Goal: Information Seeking & Learning: Find specific page/section

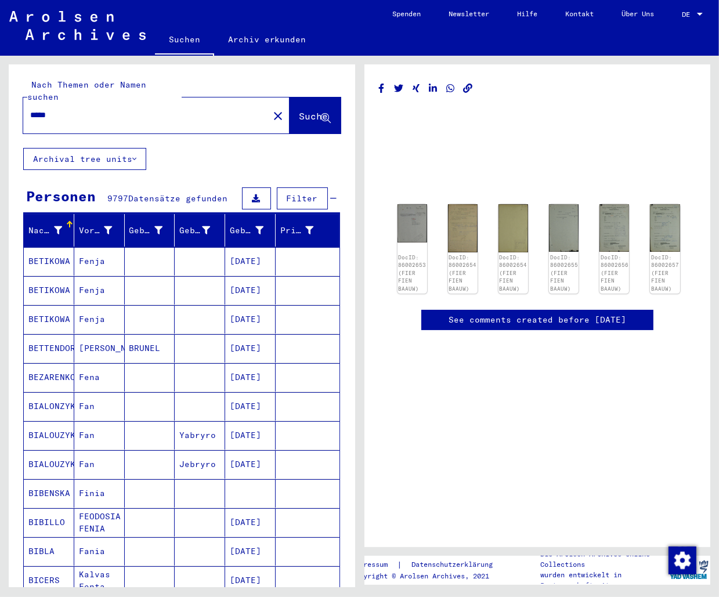
scroll to position [642, 0]
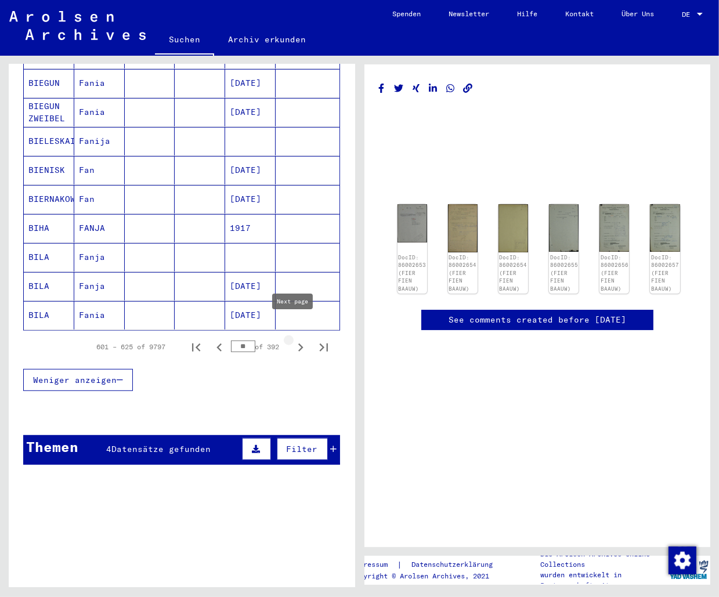
click at [295, 339] on icon "Next page" at bounding box center [300, 347] width 16 height 16
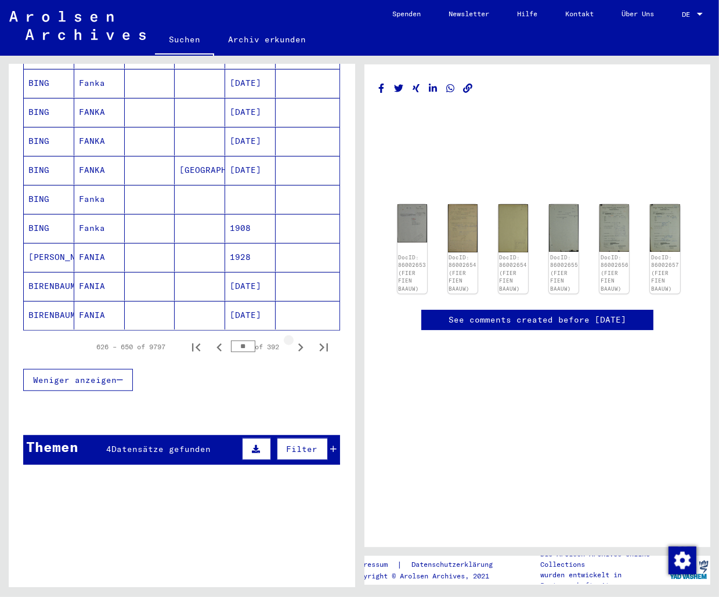
click at [295, 339] on icon "Next page" at bounding box center [300, 347] width 16 height 16
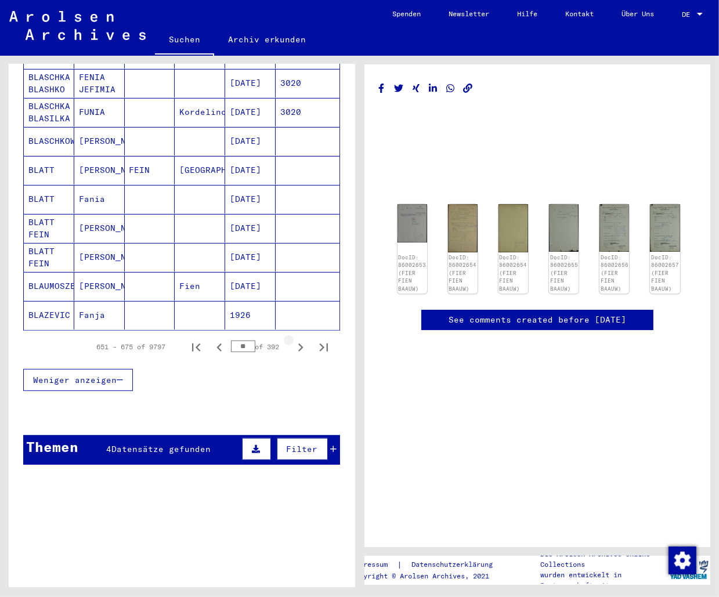
click at [295, 339] on icon "Next page" at bounding box center [300, 347] width 16 height 16
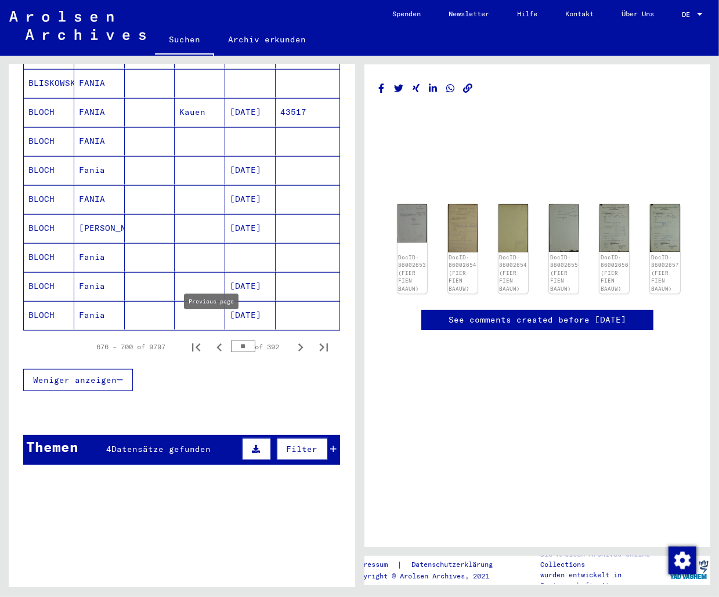
click at [212, 339] on icon "Previous page" at bounding box center [219, 347] width 16 height 16
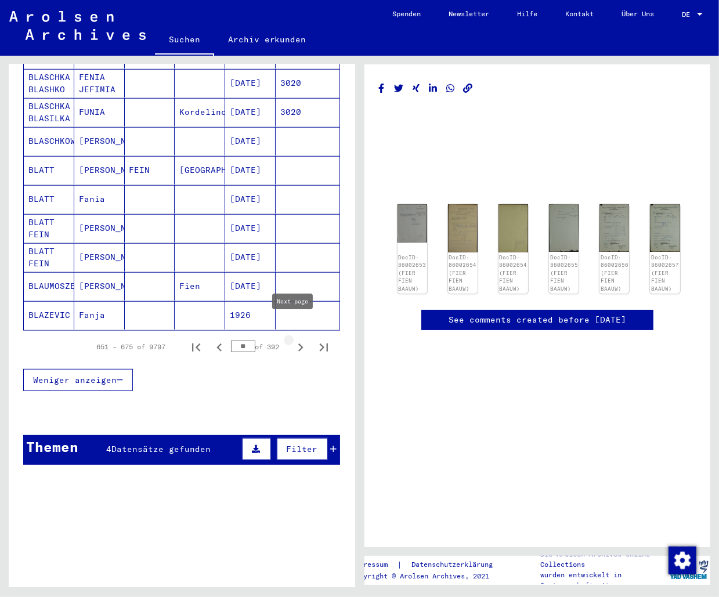
click at [292, 339] on icon "Next page" at bounding box center [300, 347] width 16 height 16
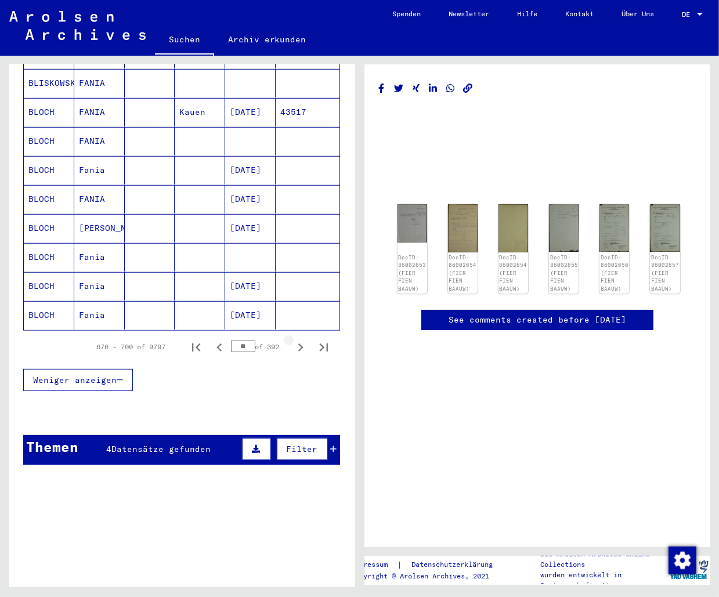
click at [292, 339] on icon "Next page" at bounding box center [300, 347] width 16 height 16
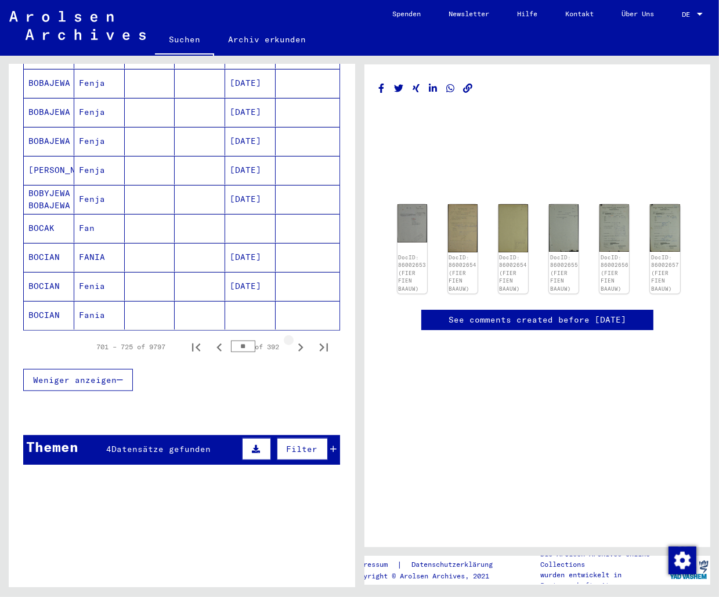
click at [292, 339] on icon "Next page" at bounding box center [300, 347] width 16 height 16
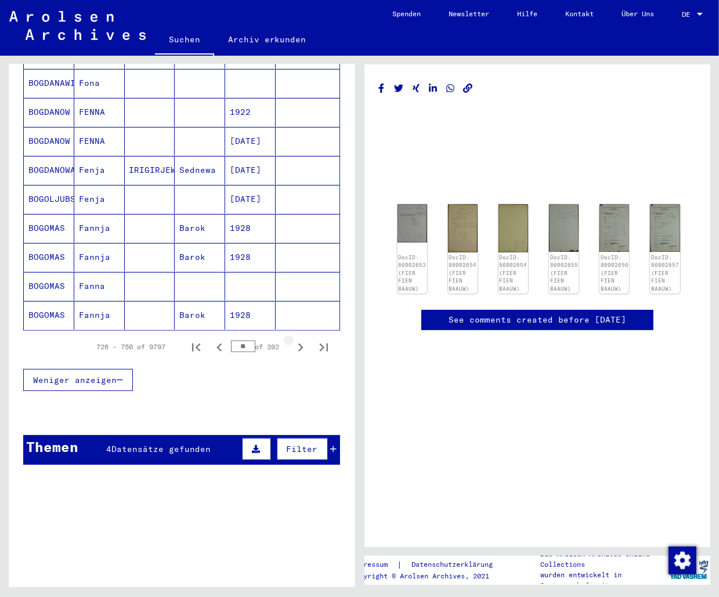
click at [292, 339] on icon "Next page" at bounding box center [300, 347] width 16 height 16
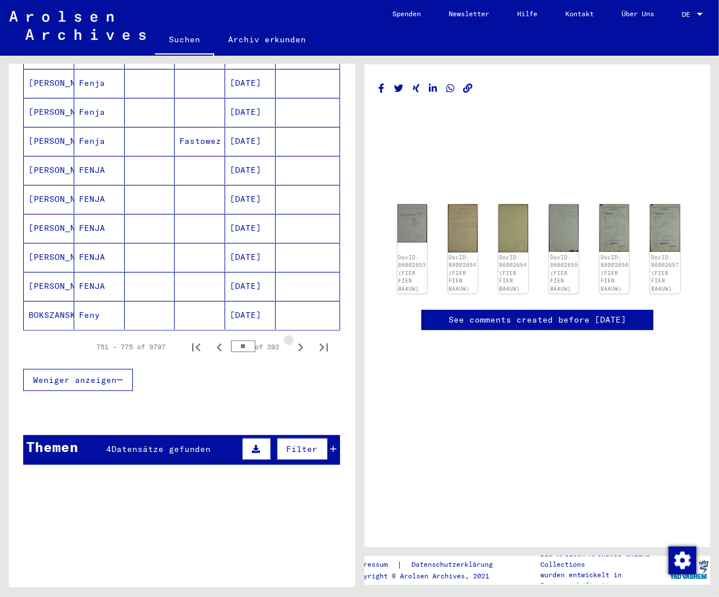
click at [292, 339] on icon "Next page" at bounding box center [300, 347] width 16 height 16
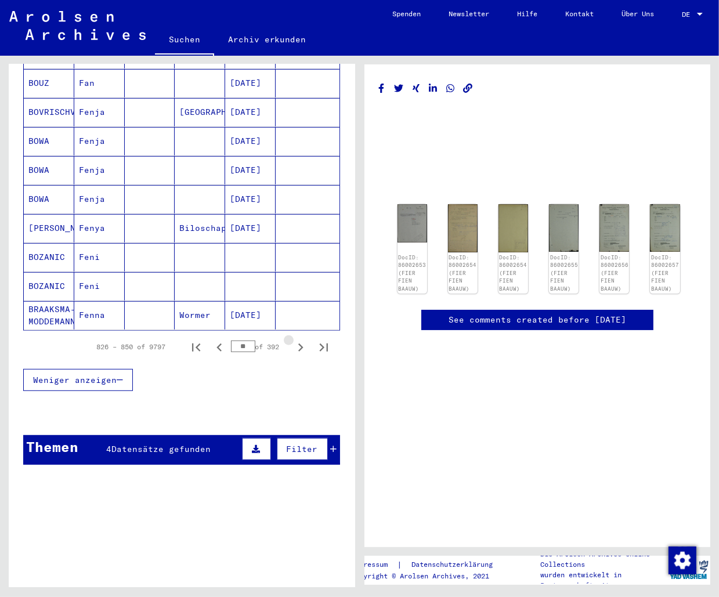
click at [292, 339] on icon "Next page" at bounding box center [300, 347] width 16 height 16
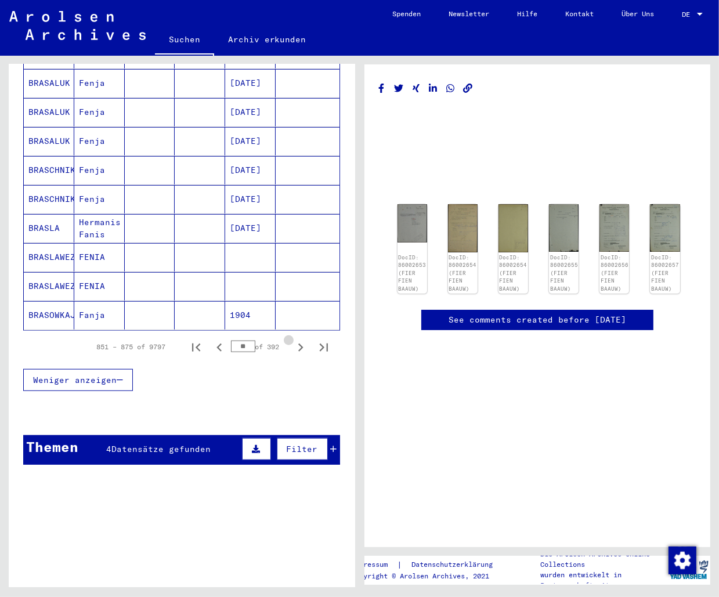
click at [292, 339] on icon "Next page" at bounding box center [300, 347] width 16 height 16
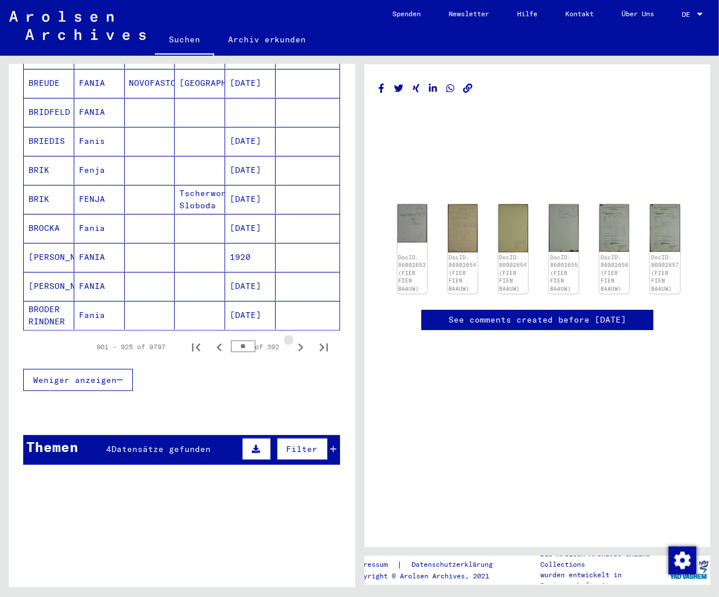
click at [292, 339] on icon "Next page" at bounding box center [300, 347] width 16 height 16
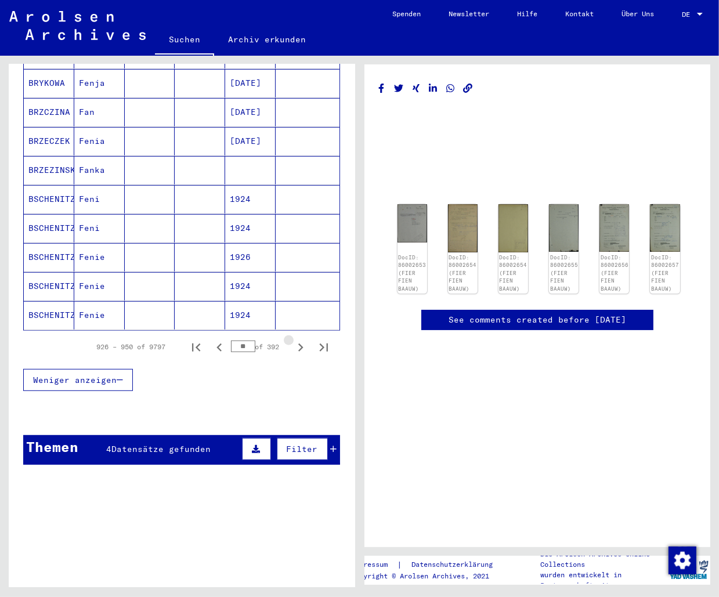
click at [292, 339] on icon "Next page" at bounding box center [300, 347] width 16 height 16
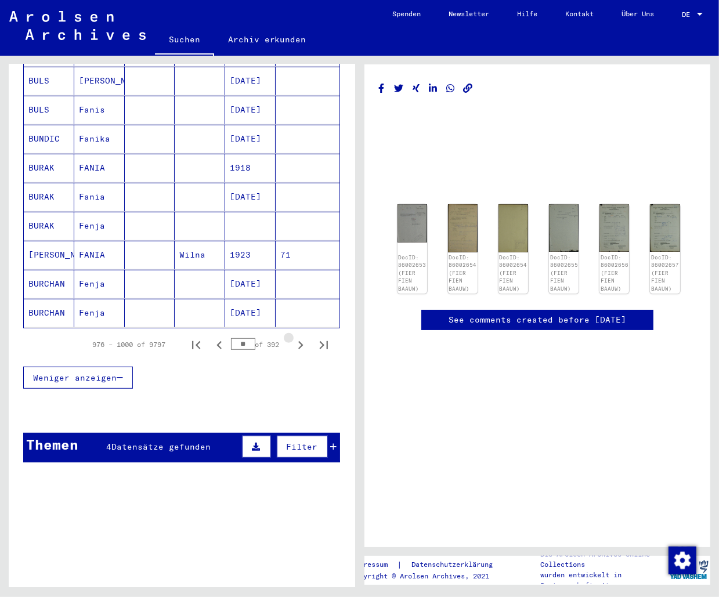
click at [292, 337] on icon "Next page" at bounding box center [300, 345] width 16 height 16
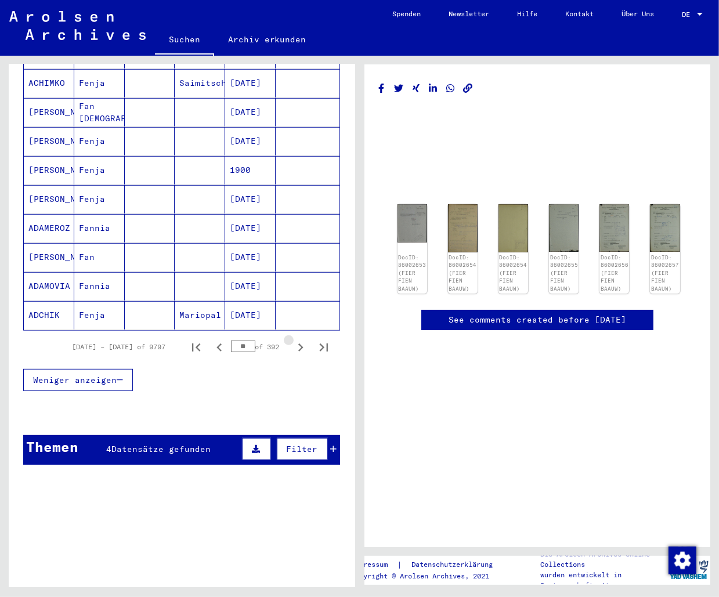
click at [292, 339] on icon "Next page" at bounding box center [300, 347] width 16 height 16
type input "**"
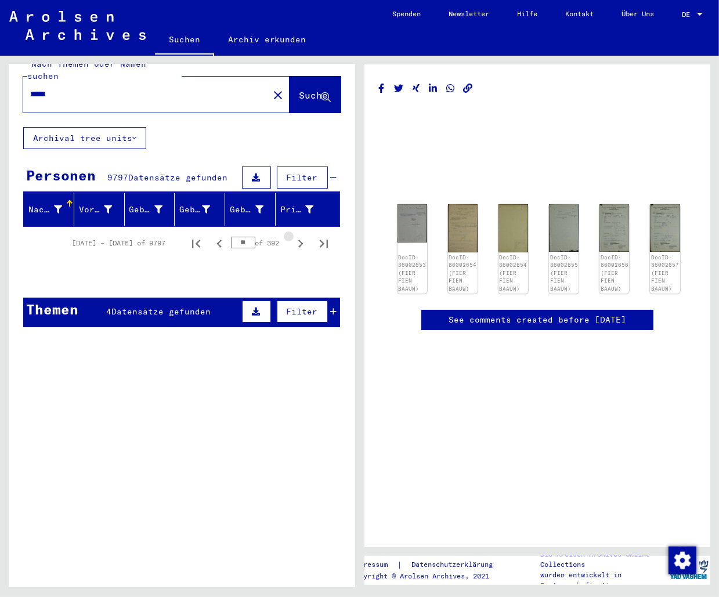
scroll to position [0, 0]
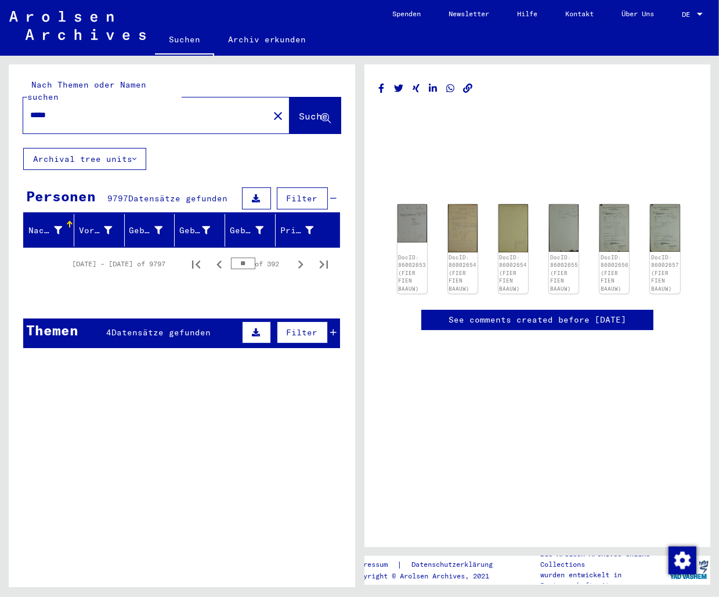
click at [292, 328] on button "Filter" at bounding box center [302, 332] width 51 height 22
